Goal: Communication & Community: Ask a question

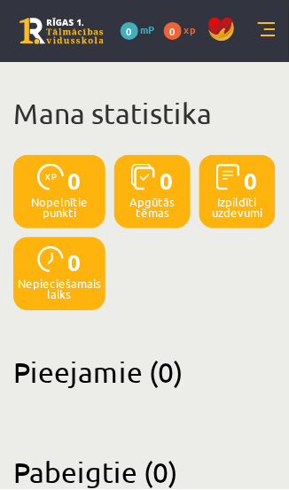
click at [265, 34] on link at bounding box center [267, 31] width 18 height 18
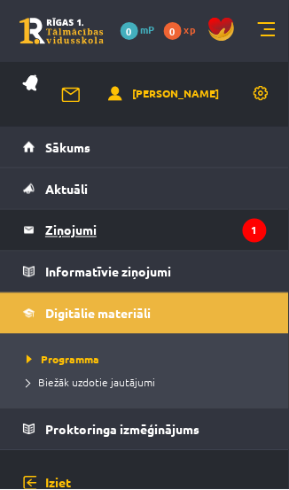
click at [151, 233] on legend "Ziņojumi 1" at bounding box center [155, 230] width 221 height 41
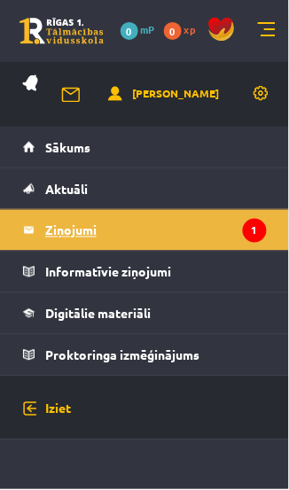
click at [163, 229] on legend "Ziņojumi 1" at bounding box center [155, 230] width 221 height 41
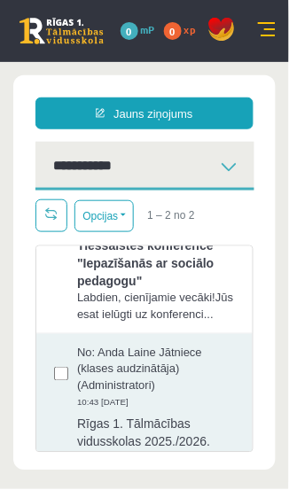
scroll to position [4, 0]
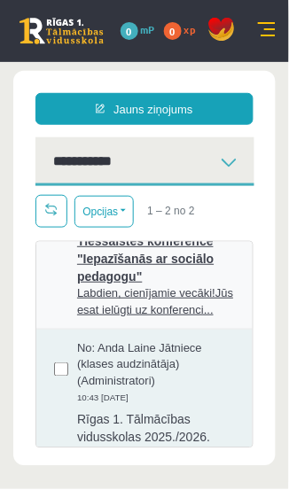
click at [169, 276] on span "Tiešsaistes konference "Iepazīšanās ar sociālo pedagogu"" at bounding box center [156, 256] width 158 height 58
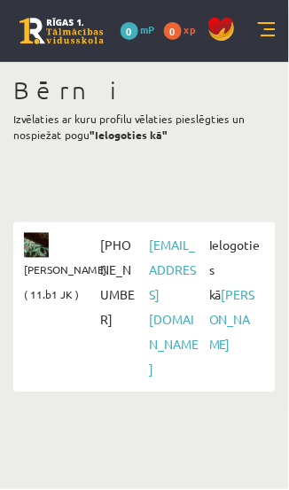
click at [268, 23] on link at bounding box center [267, 31] width 18 height 18
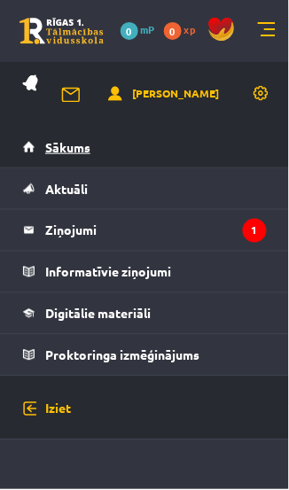
click at [149, 151] on link "Sākums" at bounding box center [145, 147] width 244 height 41
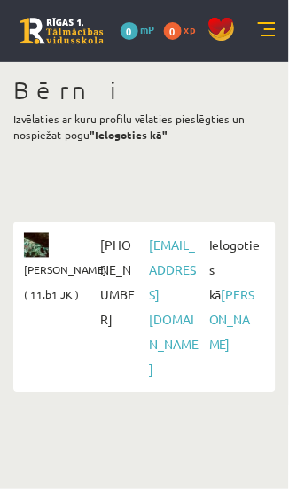
click at [269, 26] on link at bounding box center [267, 31] width 18 height 18
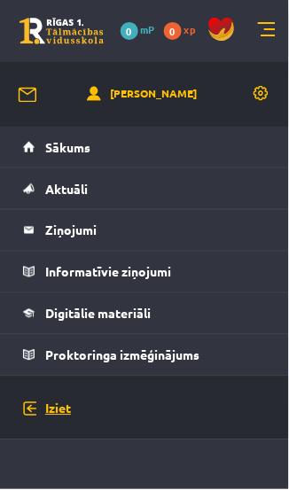
click at [118, 415] on link "Iziet" at bounding box center [145, 409] width 244 height 65
